Goal: Navigation & Orientation: Find specific page/section

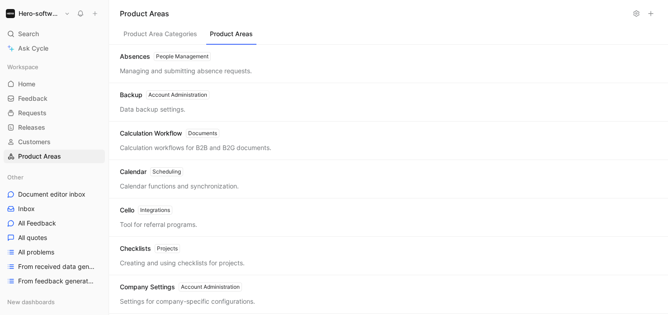
click at [252, 65] on div "Absences People Management Managing and submitting absence requests." at bounding box center [388, 64] width 559 height 38
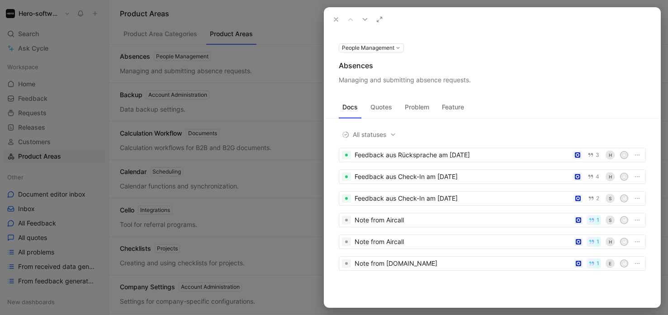
click at [73, 50] on div at bounding box center [334, 157] width 668 height 315
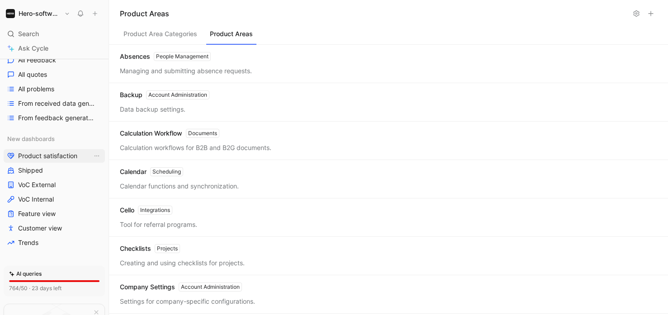
scroll to position [164, 0]
click at [42, 153] on span "Product satisfaction" at bounding box center [47, 155] width 59 height 9
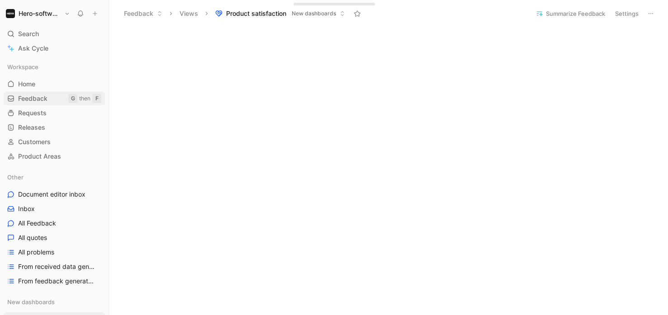
click at [40, 100] on span "Feedback" at bounding box center [32, 98] width 29 height 9
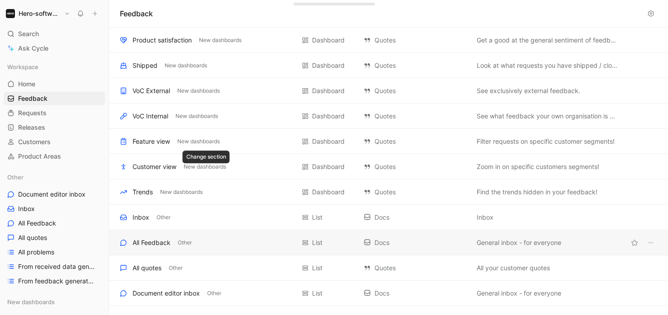
scroll to position [14, 0]
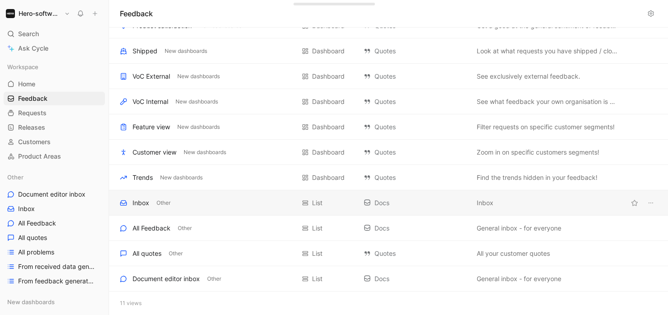
click at [178, 208] on div "Inbox Other List Docs Inbox" at bounding box center [388, 202] width 559 height 25
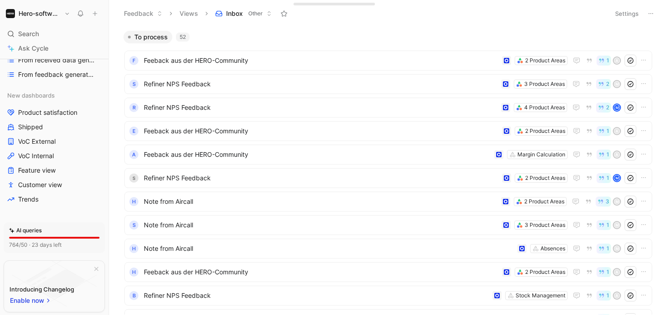
scroll to position [207, 0]
click at [52, 185] on span "Customer view" at bounding box center [40, 183] width 44 height 9
